Goal: Information Seeking & Learning: Find specific fact

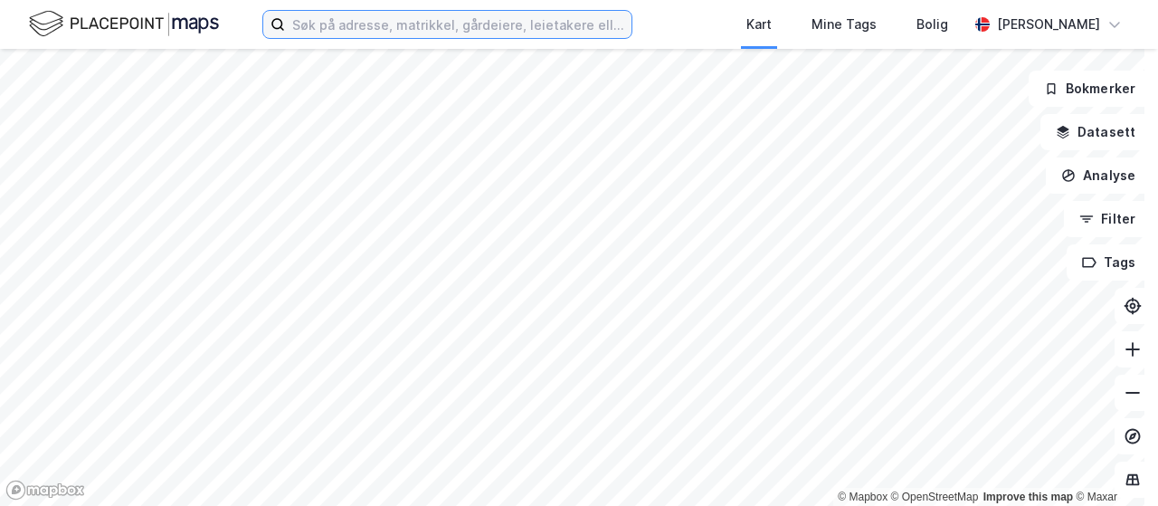
click at [521, 32] on input at bounding box center [458, 24] width 346 height 27
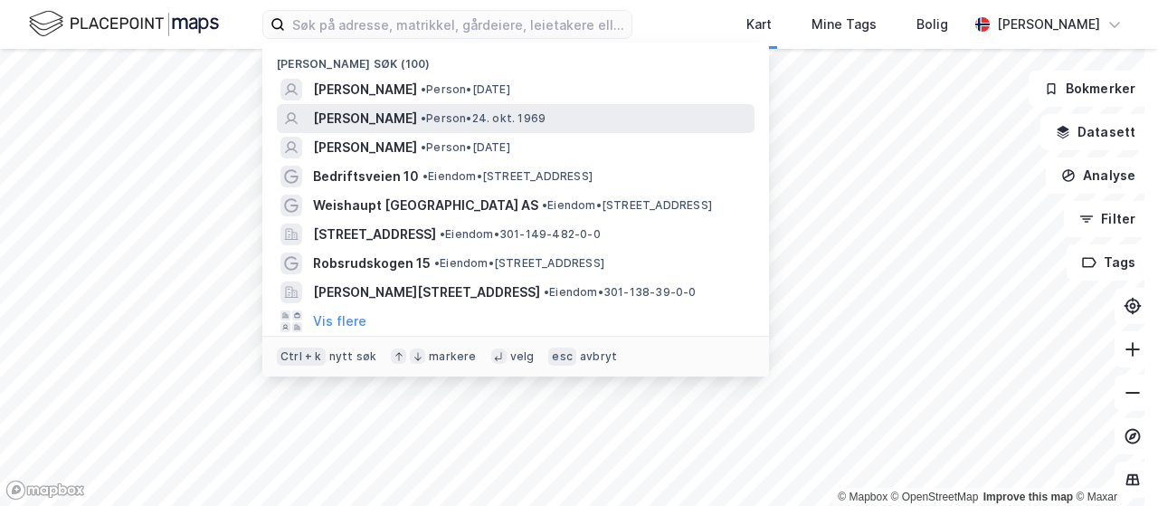
click at [493, 121] on span "• Person • [DATE]" at bounding box center [483, 118] width 125 height 14
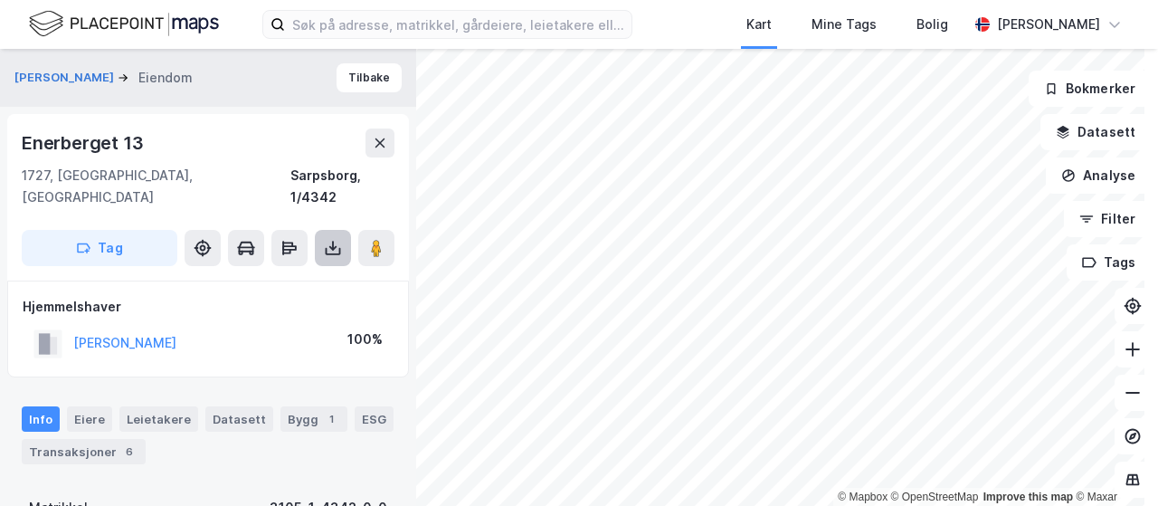
click at [331, 246] on icon at bounding box center [332, 248] width 7 height 5
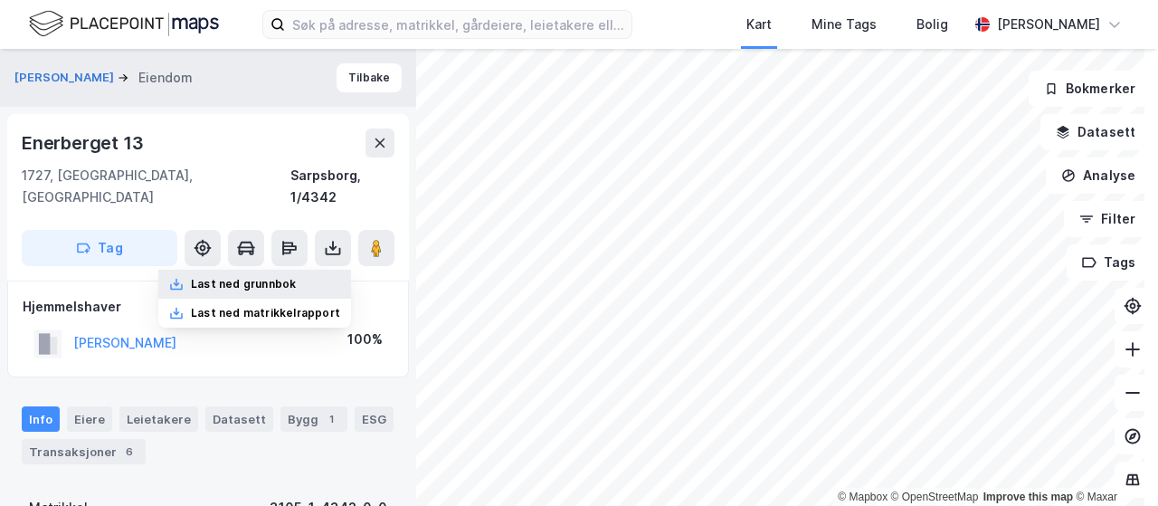
click at [308, 270] on div "Last ned grunnbok" at bounding box center [254, 284] width 193 height 29
click at [539, 8] on div "Kart Mine Tags Bolig [PERSON_NAME]" at bounding box center [579, 24] width 1158 height 49
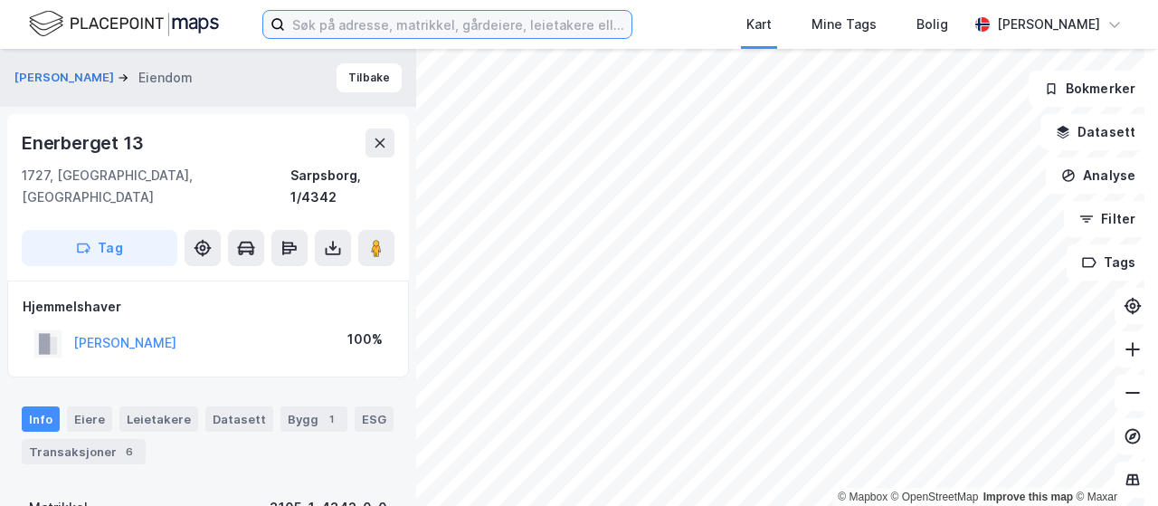
click at [535, 28] on input at bounding box center [458, 24] width 346 height 27
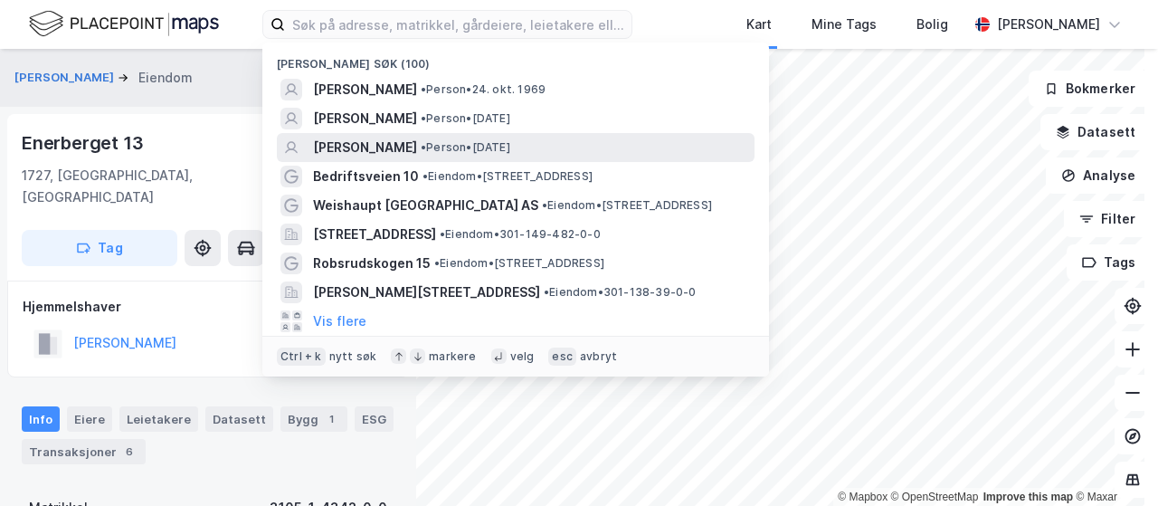
click at [508, 144] on span "• Person • [DATE]" at bounding box center [466, 147] width 90 height 14
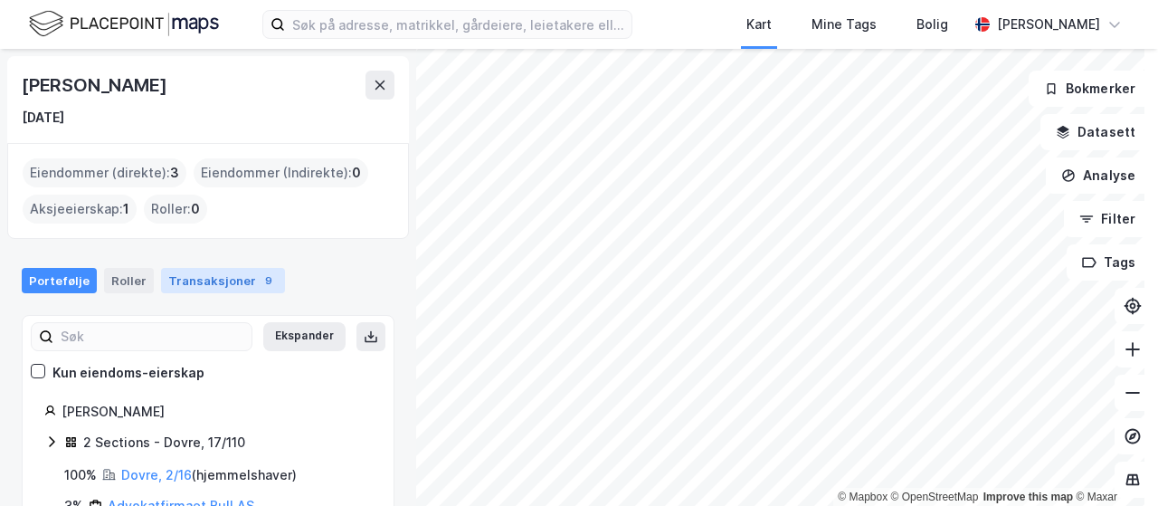
click at [217, 280] on div "Transaksjoner 9" at bounding box center [223, 280] width 124 height 25
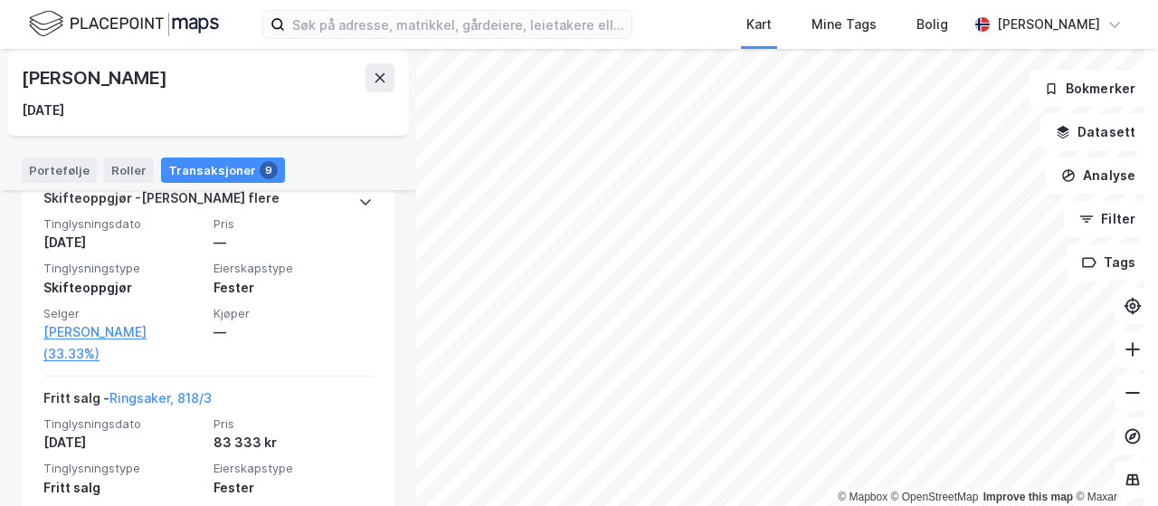
scroll to position [808, 0]
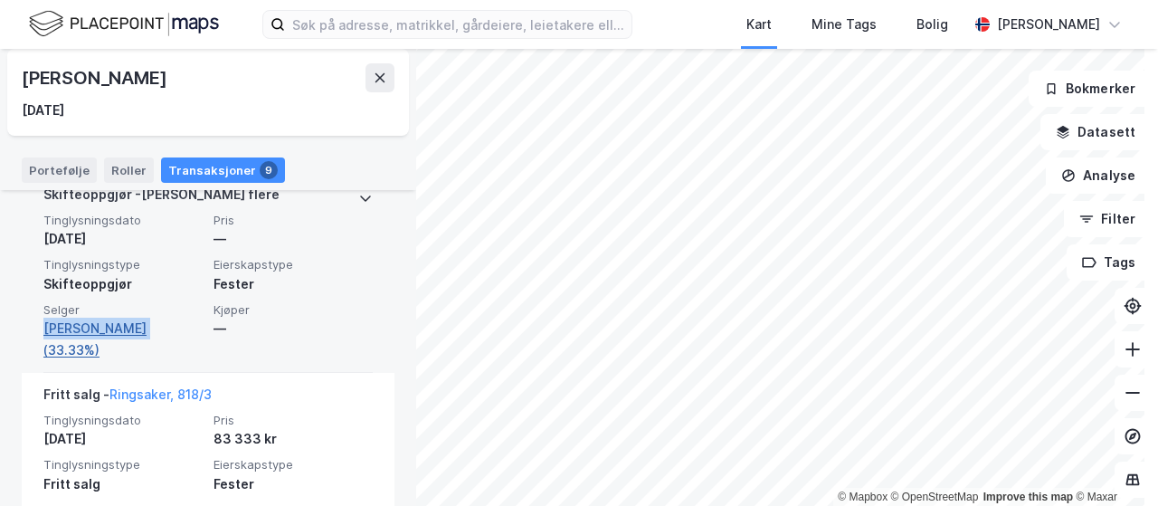
drag, startPoint x: 33, startPoint y: 365, endPoint x: 137, endPoint y: 369, distance: 105.0
click at [137, 369] on div "Skifteoppgjør - [PERSON_NAME] flere Tinglysningsdato [DATE] Pris — Tinglysnings…" at bounding box center [208, 273] width 373 height 200
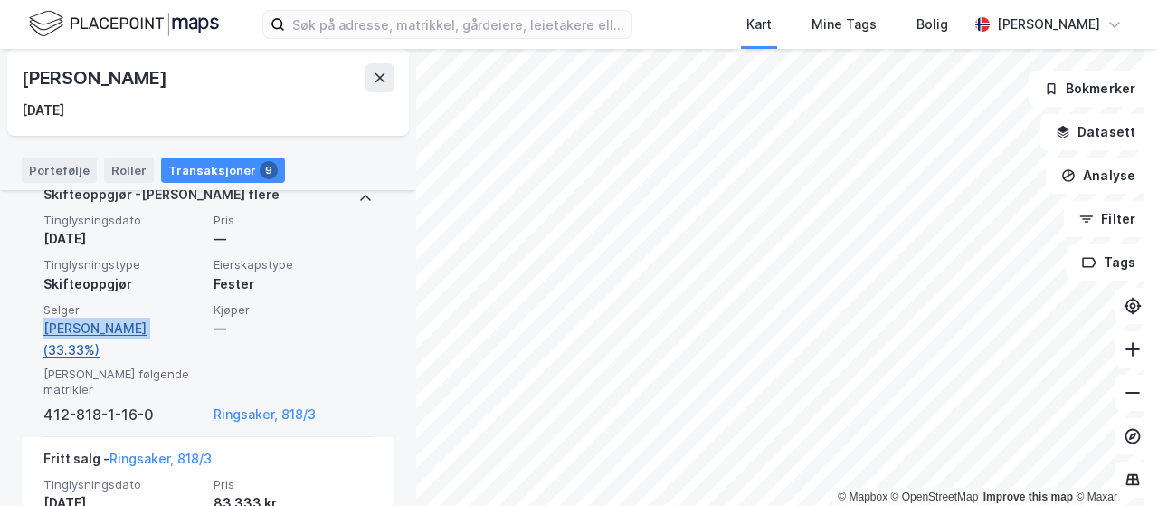
copy link "[PERSON_NAME]"
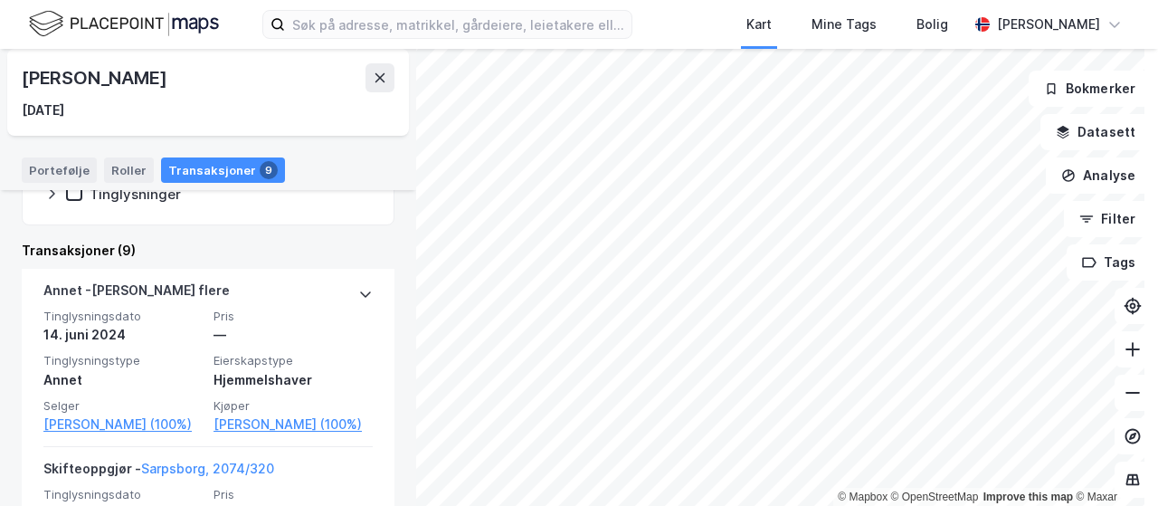
scroll to position [0, 0]
